Goal: Task Accomplishment & Management: Manage account settings

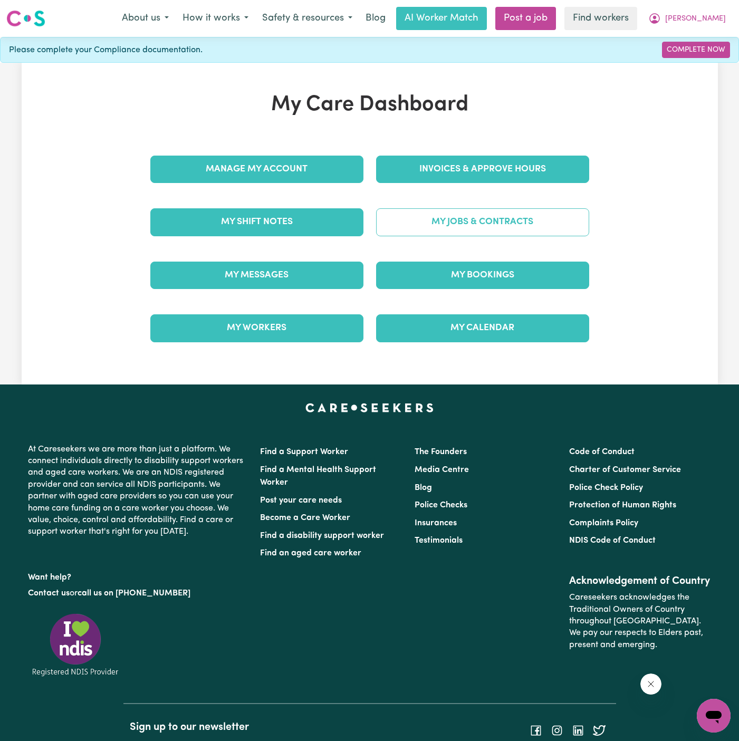
click at [483, 225] on link "My Jobs & Contracts" at bounding box center [482, 221] width 213 height 27
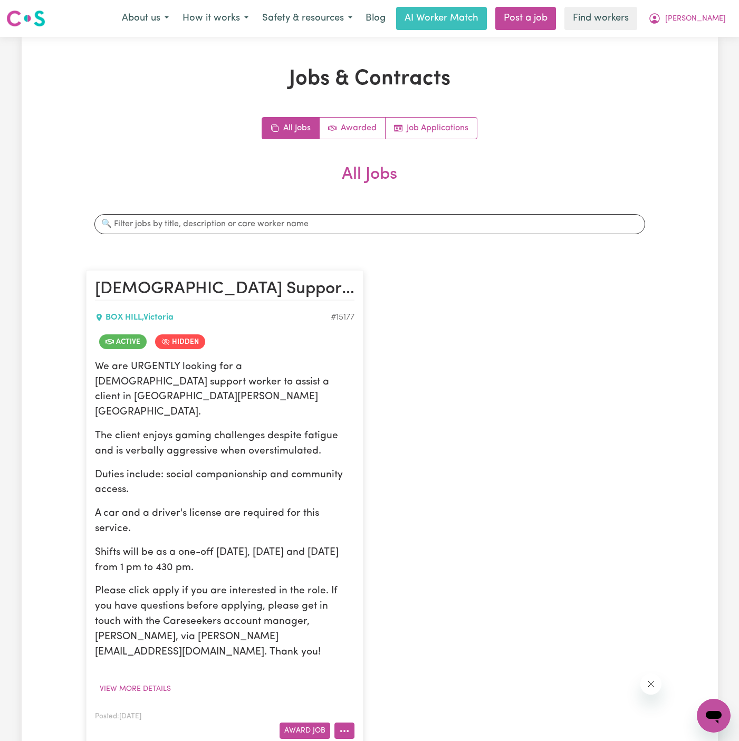
click at [350, 723] on button "More options" at bounding box center [344, 731] width 20 height 16
click at [386, 591] on link "View/Edit Contract" at bounding box center [386, 601] width 102 height 21
select select "WEEKDAY_DAYTIME"
select select "ASSISTANCE_SELF_CARE"
select select "ONE"
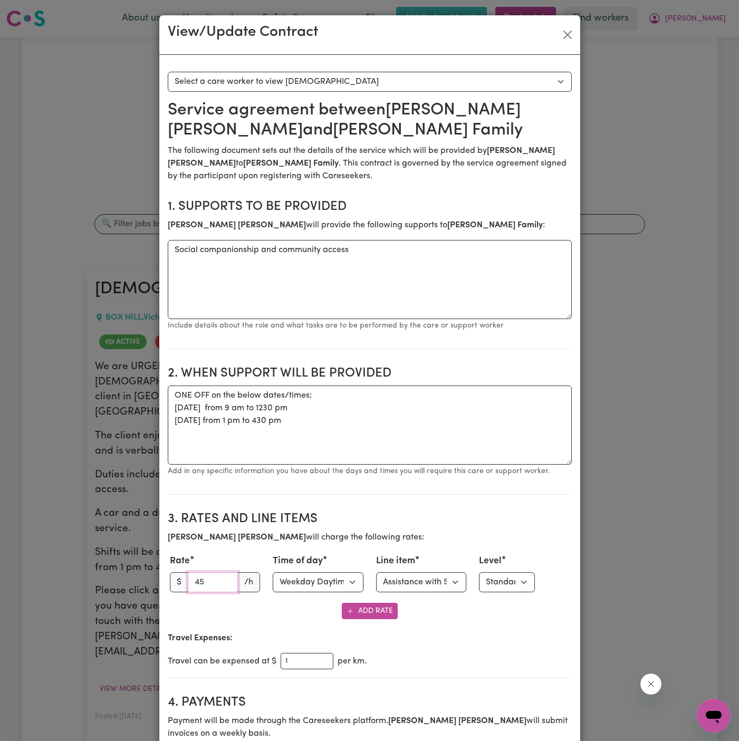
click at [218, 578] on input "45" at bounding box center [213, 582] width 51 height 20
type input "4"
type input "50"
click at [357, 531] on p "[PERSON_NAME] will charge the following rates:" at bounding box center [370, 537] width 404 height 13
click at [434, 508] on section "3. Rates and Line Items [PERSON_NAME] will charge the following rates: Rate $ 5…" at bounding box center [370, 590] width 404 height 175
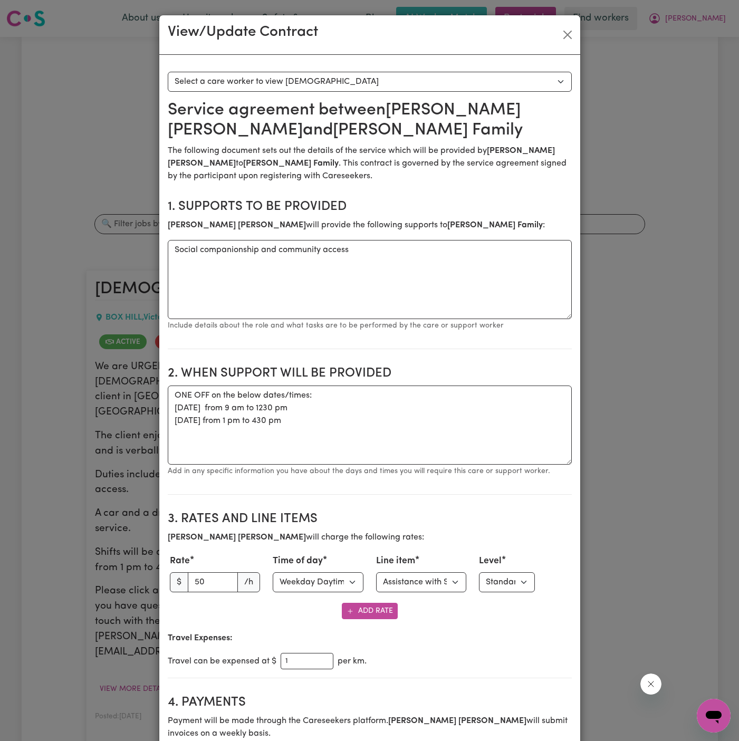
scroll to position [120, 0]
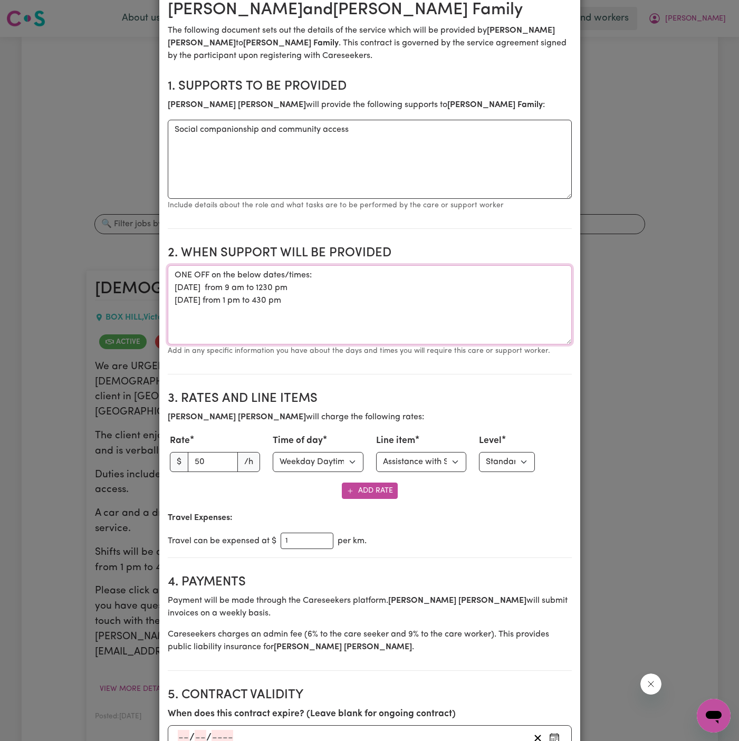
click at [328, 302] on textarea "ONE OFF on the below dates/times: [DATE] from 9 am to 1230 pm [DATE] from 1 pm …" at bounding box center [370, 304] width 404 height 79
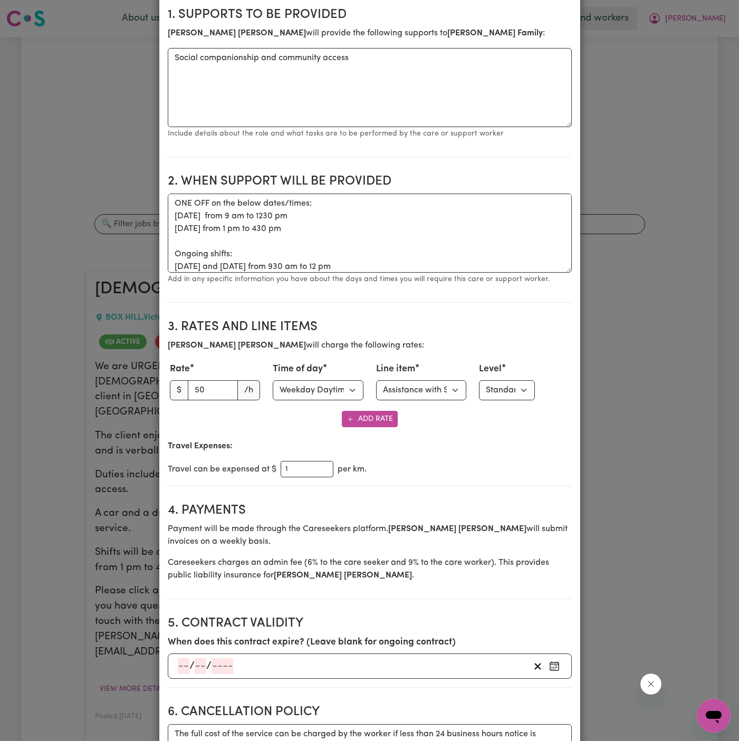
scroll to position [191, 0]
drag, startPoint x: 333, startPoint y: 262, endPoint x: 376, endPoint y: 377, distance: 122.0
click at [333, 263] on textarea "ONE OFF on the below dates/times: [DATE] from 9 am to 1230 pm [DATE] from 1 pm …" at bounding box center [370, 233] width 404 height 79
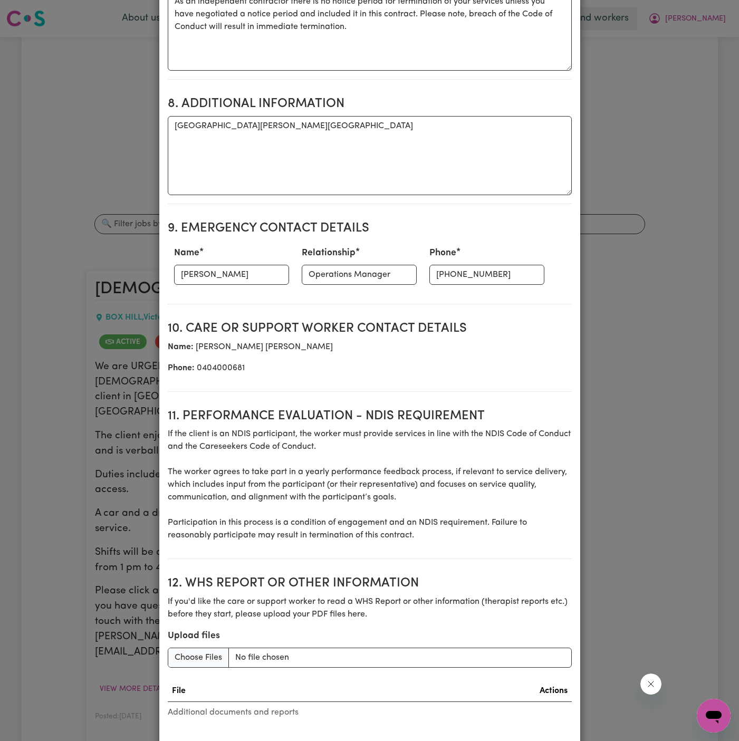
scroll to position [1122, 0]
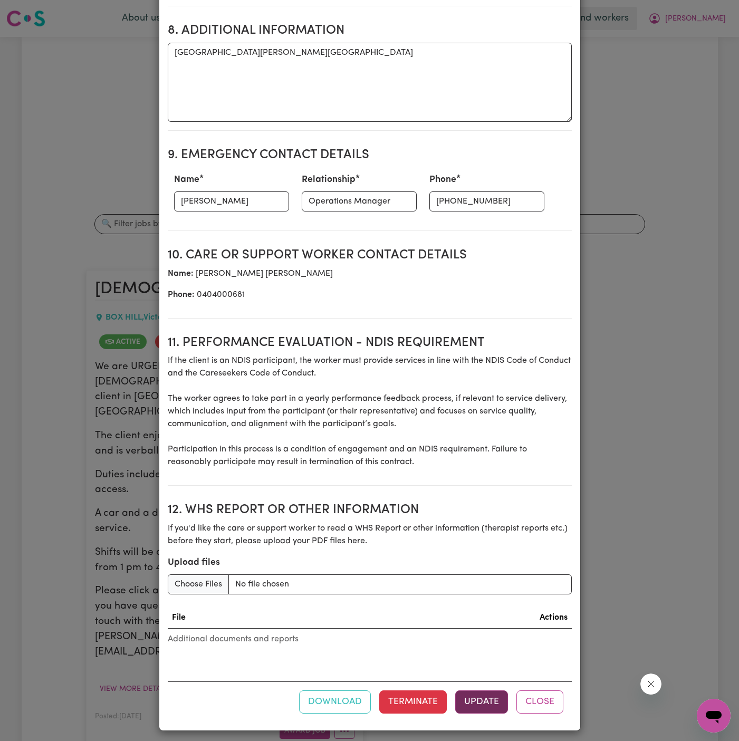
type textarea "ONE OFF on the below dates/times: [DATE] from 9 am to 1230 pm [DATE] from 1 pm …"
click at [485, 695] on button "Update" at bounding box center [481, 701] width 53 height 23
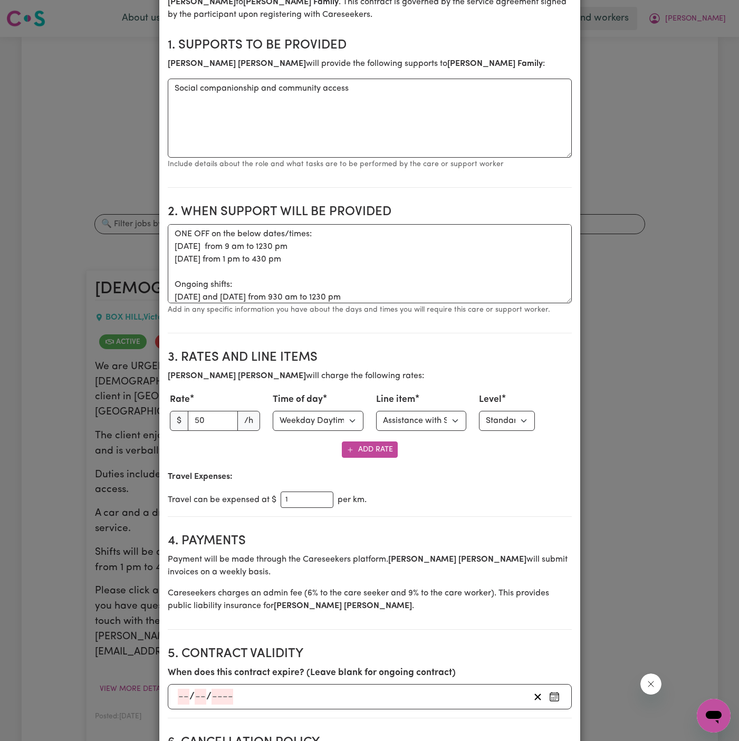
scroll to position [0, 0]
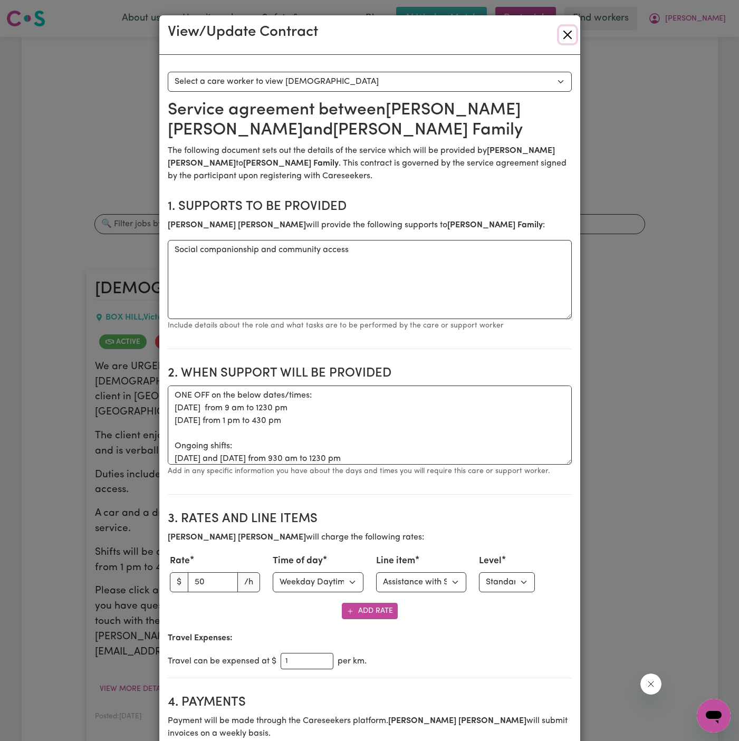
click at [574, 29] on button "Close" at bounding box center [567, 34] width 17 height 17
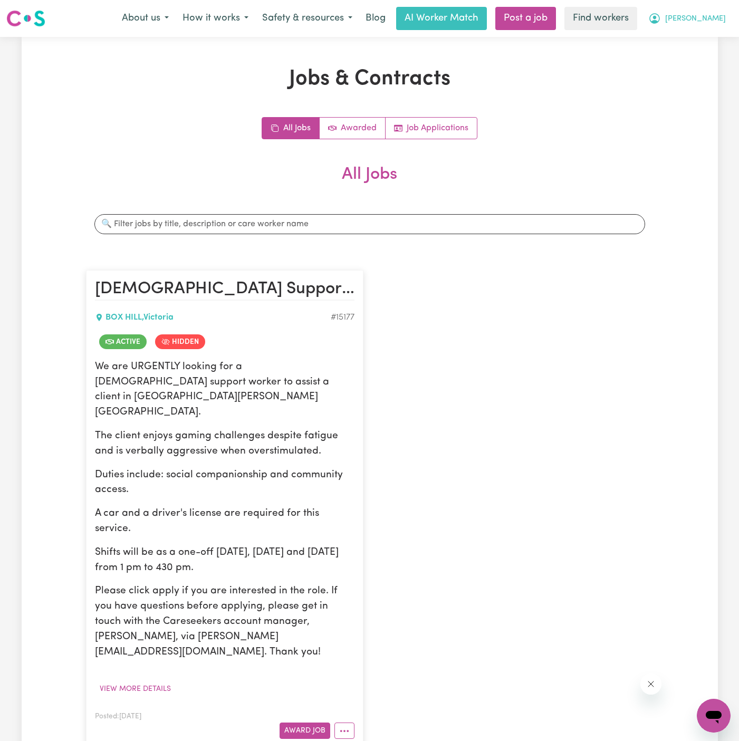
click at [710, 18] on span "[PERSON_NAME]" at bounding box center [695, 19] width 61 height 12
click at [710, 37] on link "My Dashboard" at bounding box center [690, 41] width 83 height 20
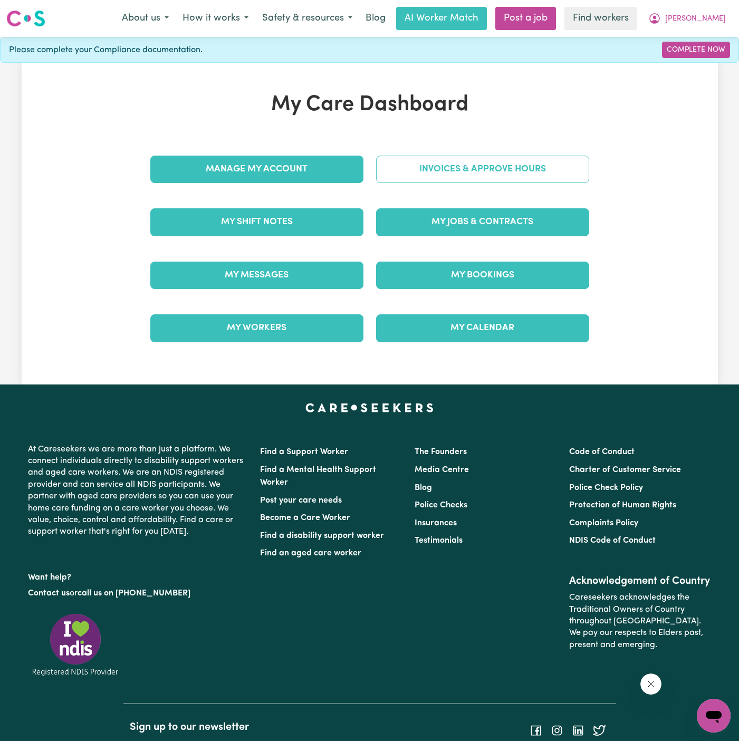
click at [447, 182] on link "Invoices & Approve Hours" at bounding box center [482, 169] width 213 height 27
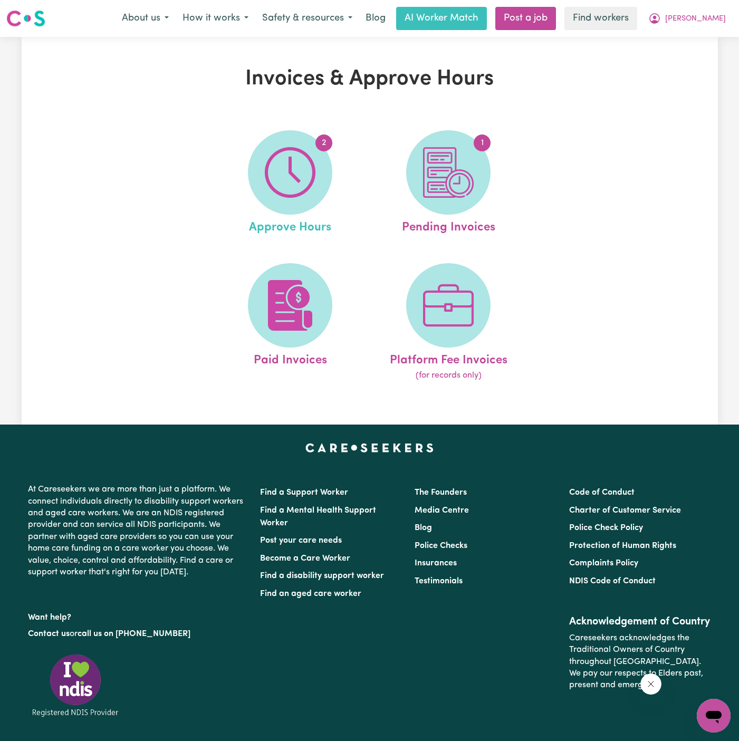
click at [314, 133] on link "2 Approve Hours" at bounding box center [290, 183] width 152 height 107
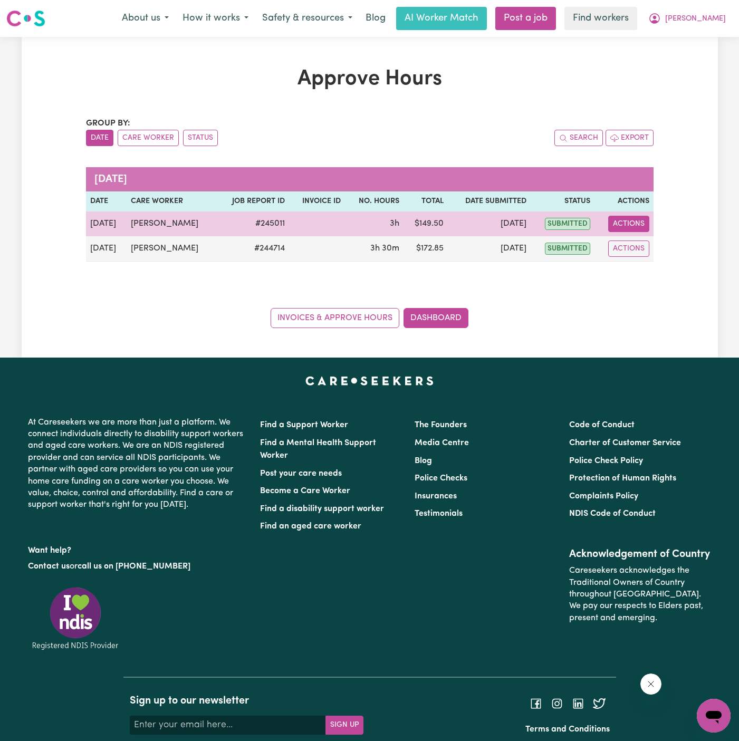
click at [632, 219] on button "Actions" at bounding box center [628, 224] width 41 height 16
click at [642, 243] on link "View Job Report" at bounding box center [655, 247] width 90 height 21
select select "pm"
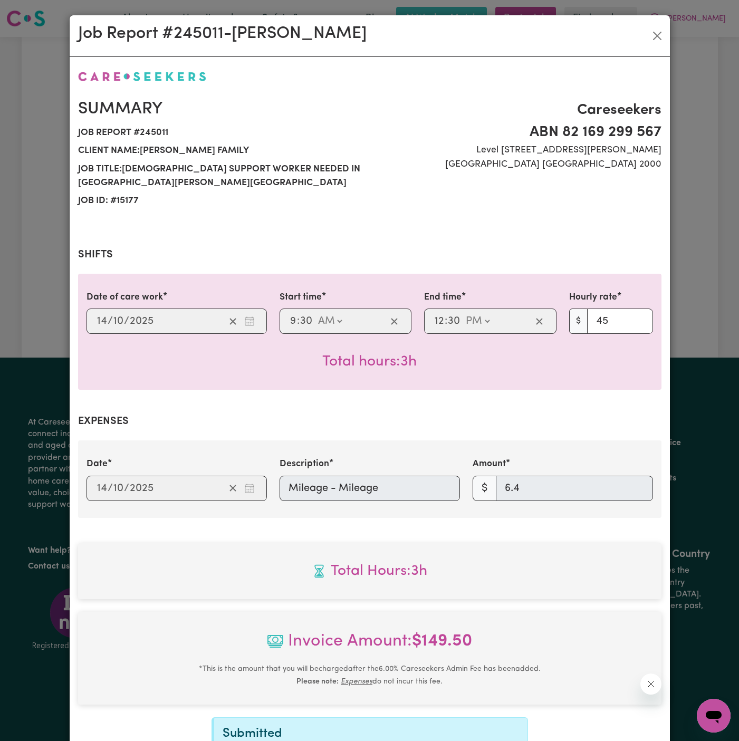
click at [156, 127] on span "Job report # 245011" at bounding box center [220, 133] width 285 height 18
copy span "245011"
click at [655, 37] on button "Close" at bounding box center [657, 35] width 17 height 17
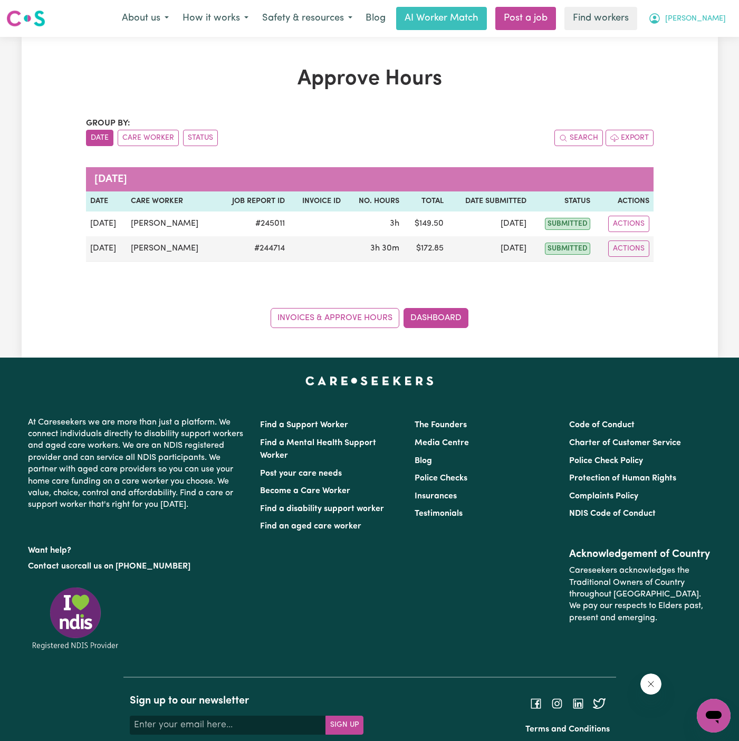
click at [661, 22] on icon "My Account" at bounding box center [654, 18] width 13 height 13
click at [680, 34] on link "My Dashboard" at bounding box center [690, 41] width 83 height 20
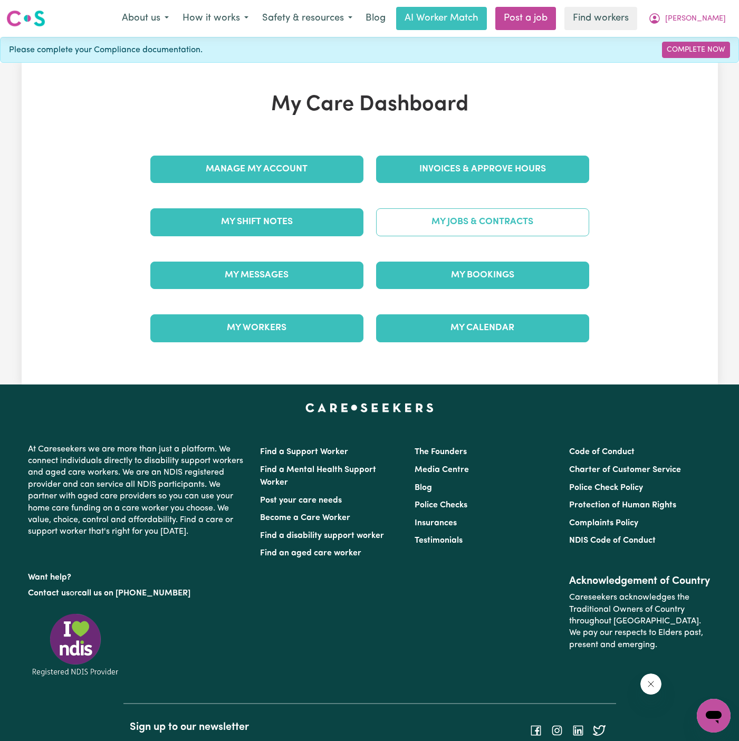
click at [445, 217] on link "My Jobs & Contracts" at bounding box center [482, 221] width 213 height 27
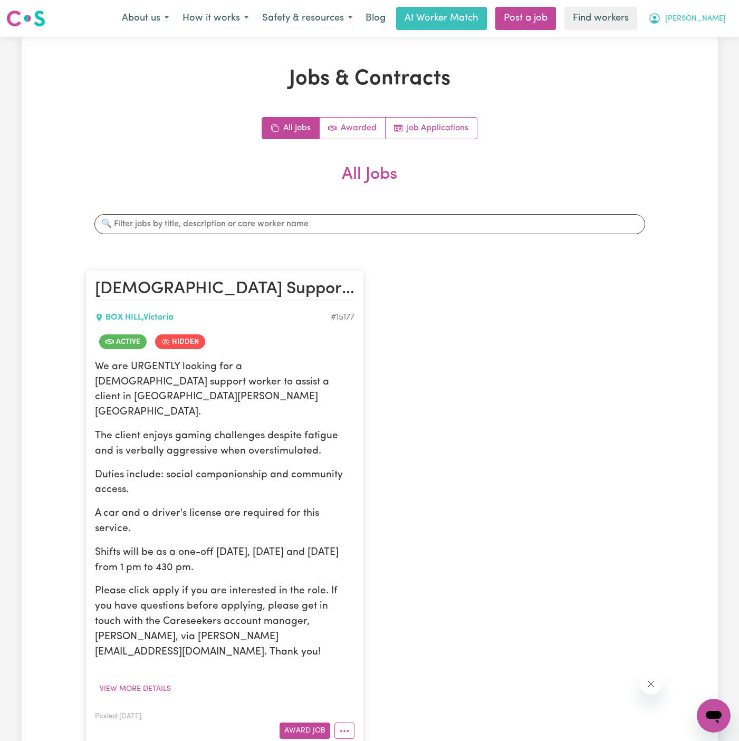
click at [719, 17] on span "[PERSON_NAME]" at bounding box center [695, 19] width 61 height 12
click at [719, 37] on link "My Dashboard" at bounding box center [690, 41] width 83 height 20
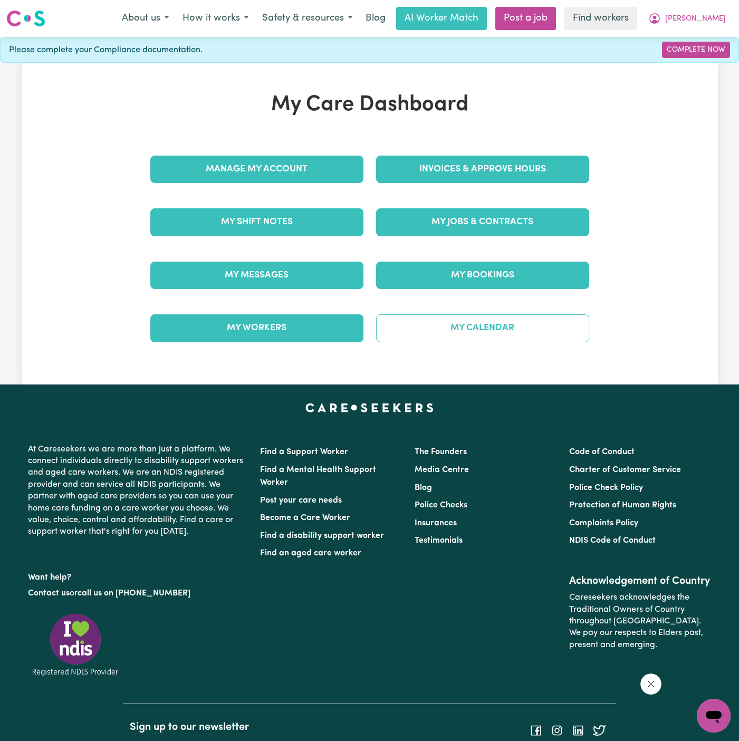
click at [501, 323] on link "My Calendar" at bounding box center [482, 327] width 213 height 27
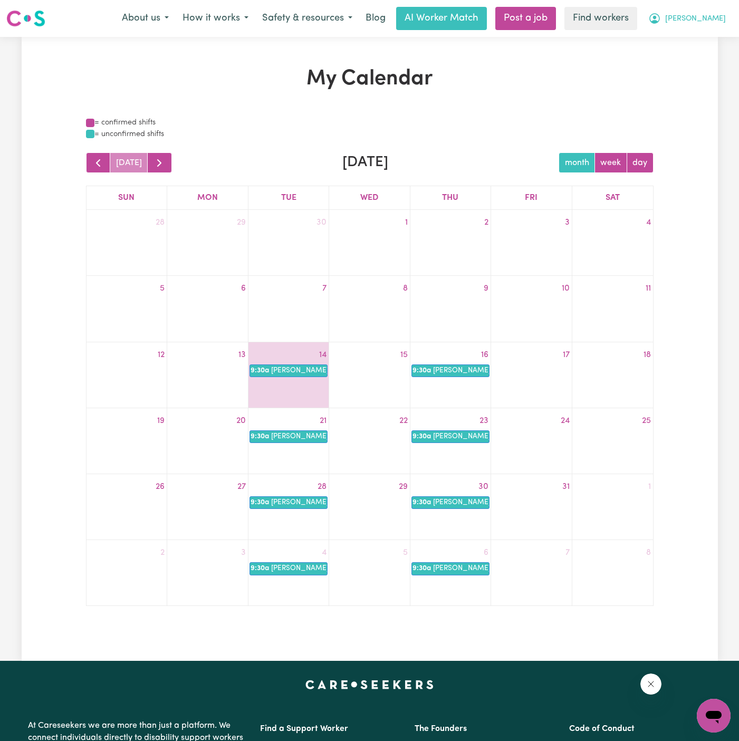
click at [723, 13] on button "[PERSON_NAME]" at bounding box center [686, 18] width 91 height 22
click at [719, 33] on link "My Dashboard" at bounding box center [690, 41] width 83 height 20
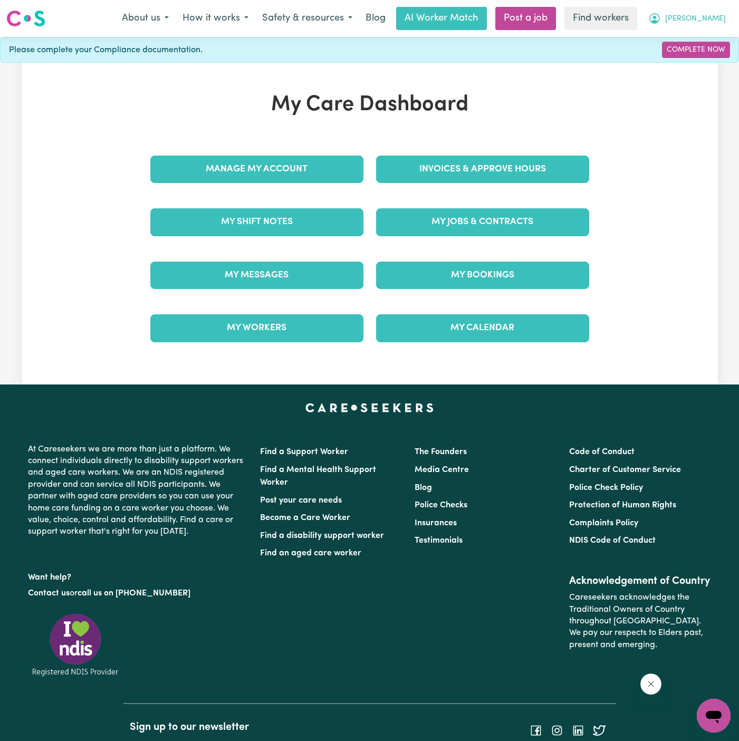
click at [719, 17] on span "[PERSON_NAME]" at bounding box center [695, 19] width 61 height 12
click at [717, 57] on link "Logout" at bounding box center [690, 61] width 83 height 20
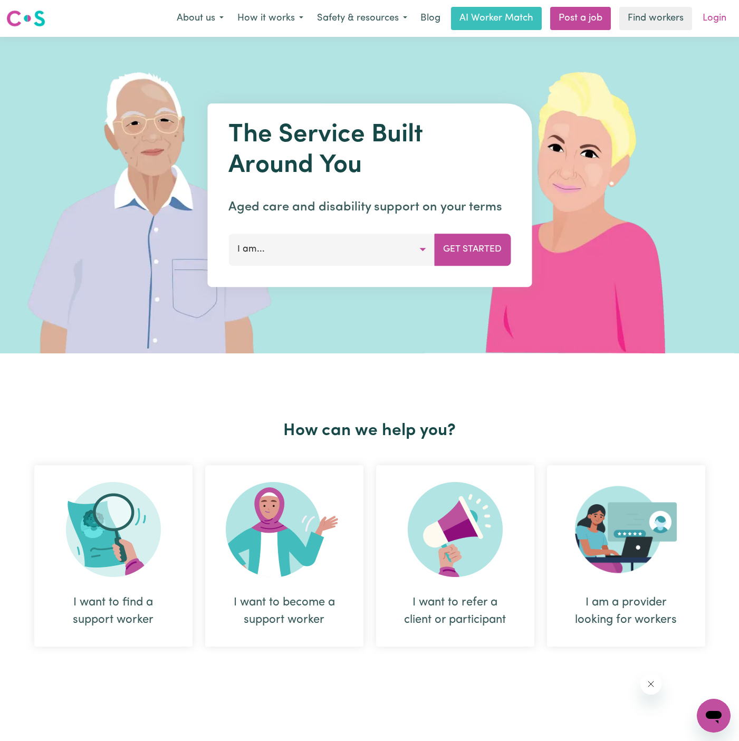
click at [715, 22] on link "Login" at bounding box center [714, 18] width 36 height 23
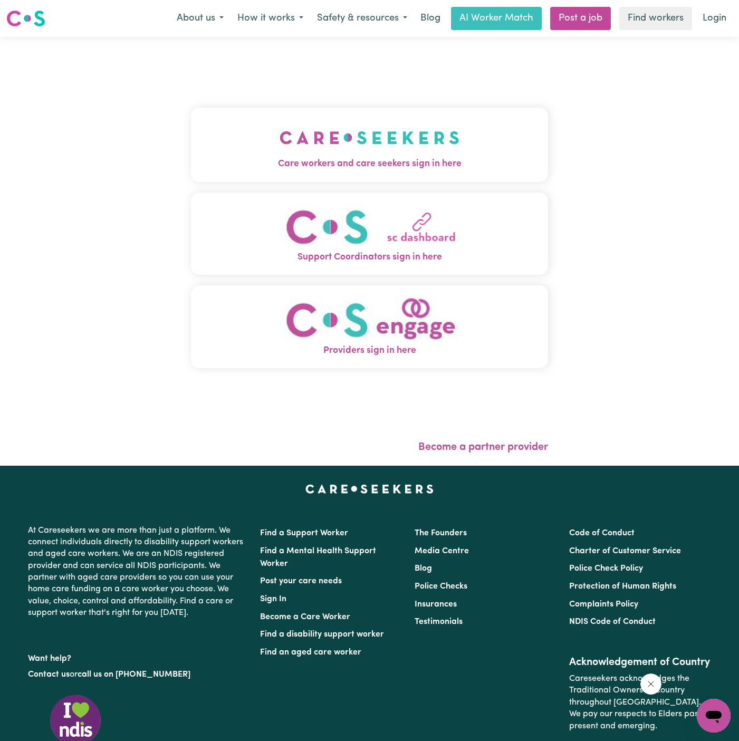
click at [349, 130] on img "Care workers and care seekers sign in here" at bounding box center [370, 137] width 180 height 39
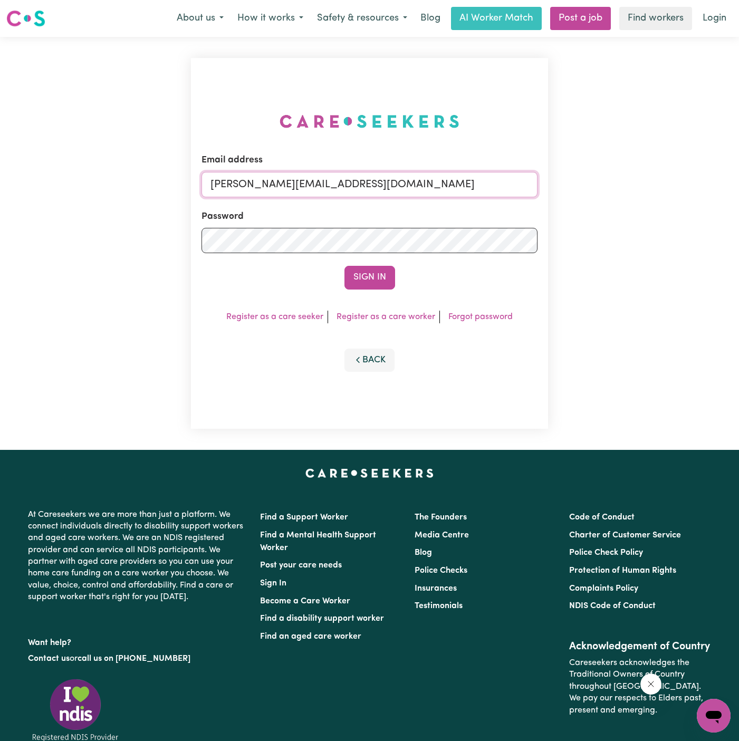
click at [436, 196] on input "[PERSON_NAME][EMAIL_ADDRESS][DOMAIN_NAME]" at bounding box center [369, 184] width 336 height 25
drag, startPoint x: 264, startPoint y: 182, endPoint x: 807, endPoint y: 189, distance: 543.3
click at [738, 189] on html "Menu About us How it works Safety & resources Blog AI Worker Match Post a job F…" at bounding box center [369, 440] width 739 height 880
type input "[EMAIL_ADDRESS][DOMAIN_NAME]"
click at [374, 271] on button "Sign In" at bounding box center [369, 277] width 51 height 23
